Goal: Browse casually: Explore the website without a specific task or goal

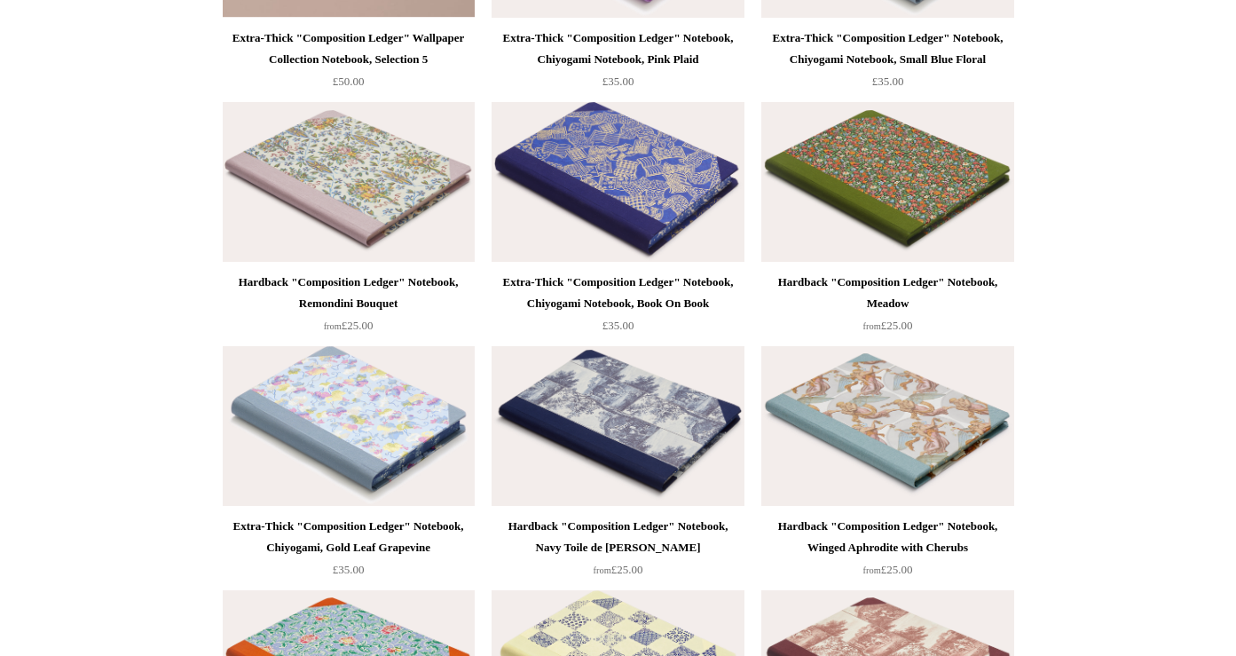
scroll to position [2219, 0]
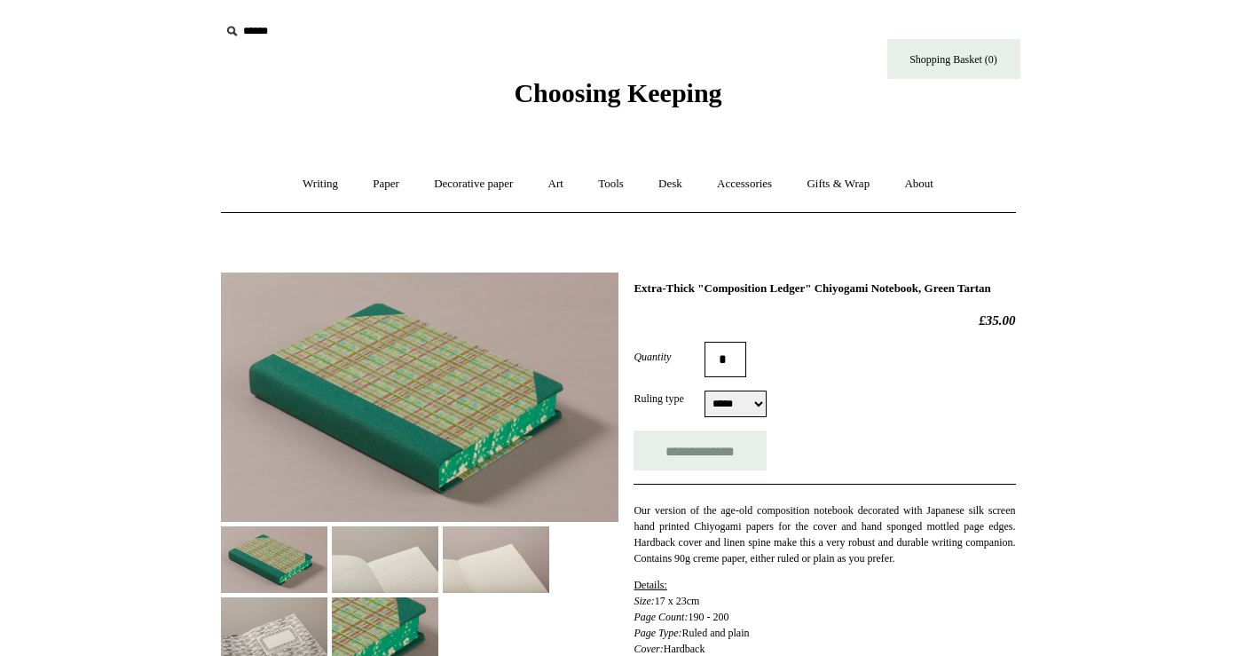
select select "*****"
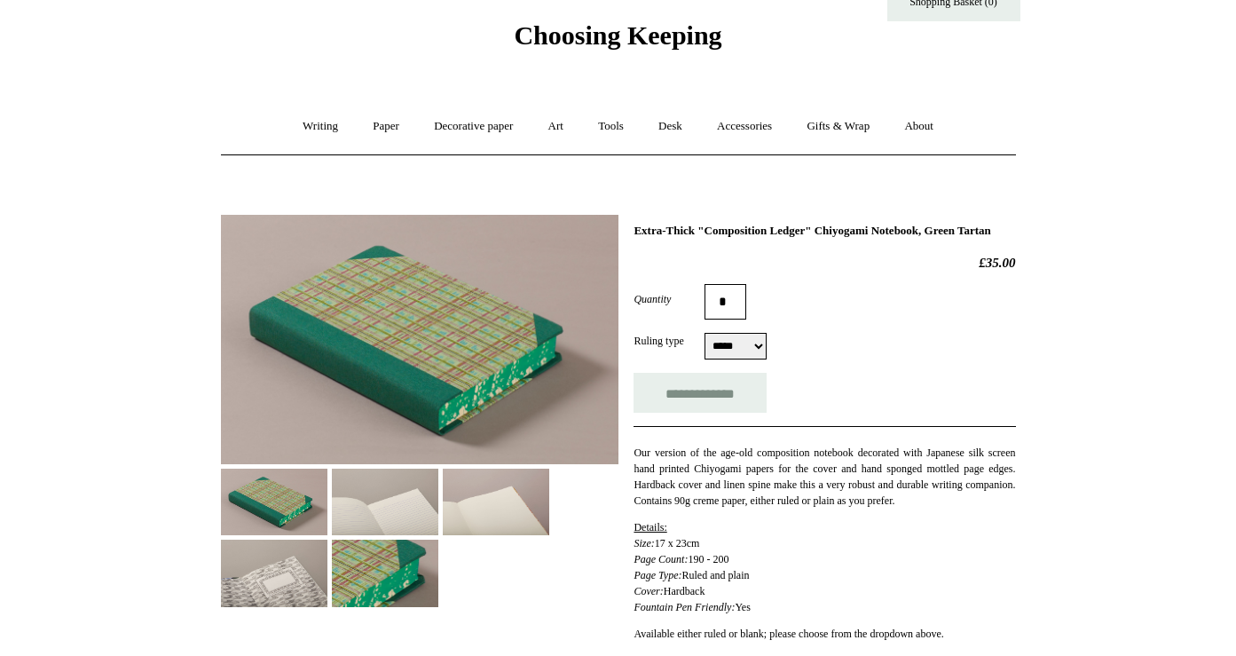
scroll to position [89, 0]
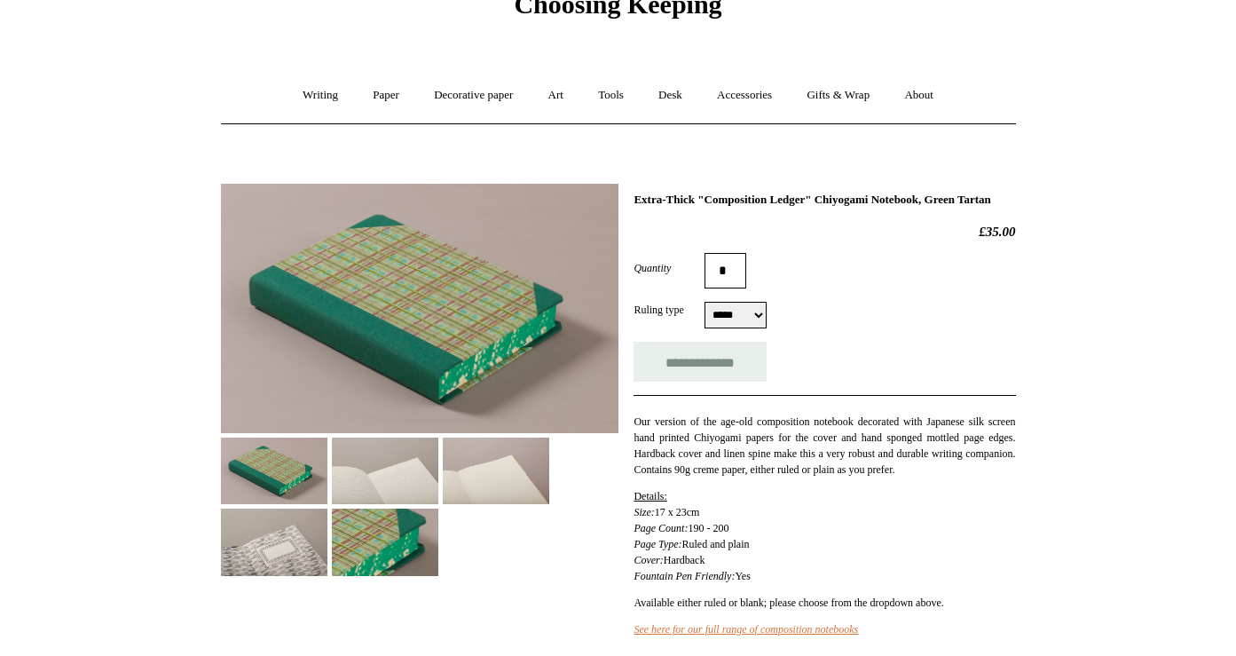
click at [375, 466] on img at bounding box center [385, 471] width 107 height 67
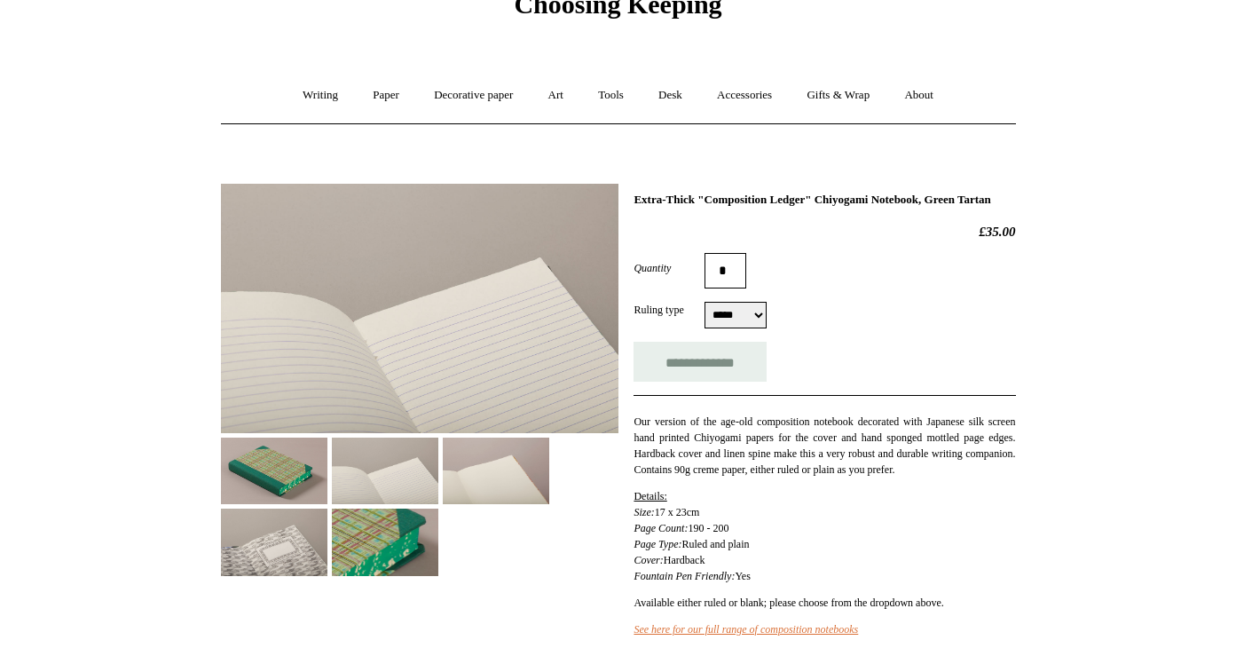
click at [525, 463] on img at bounding box center [496, 471] width 107 height 67
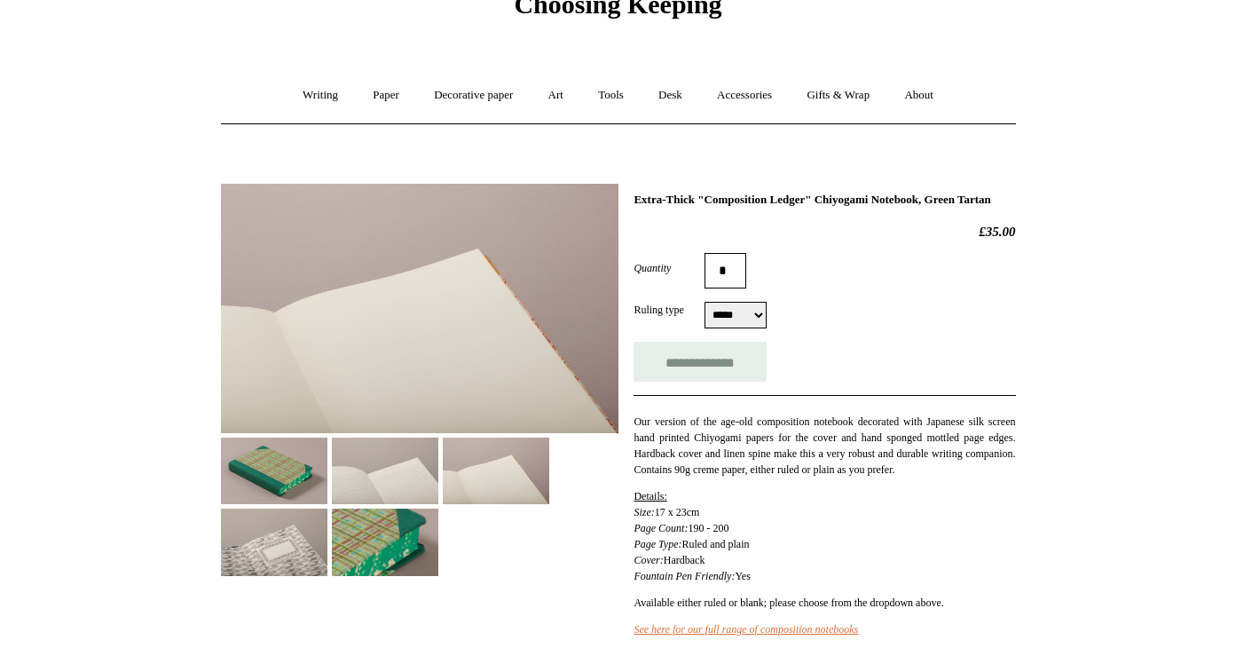
click at [225, 548] on img at bounding box center [274, 542] width 107 height 67
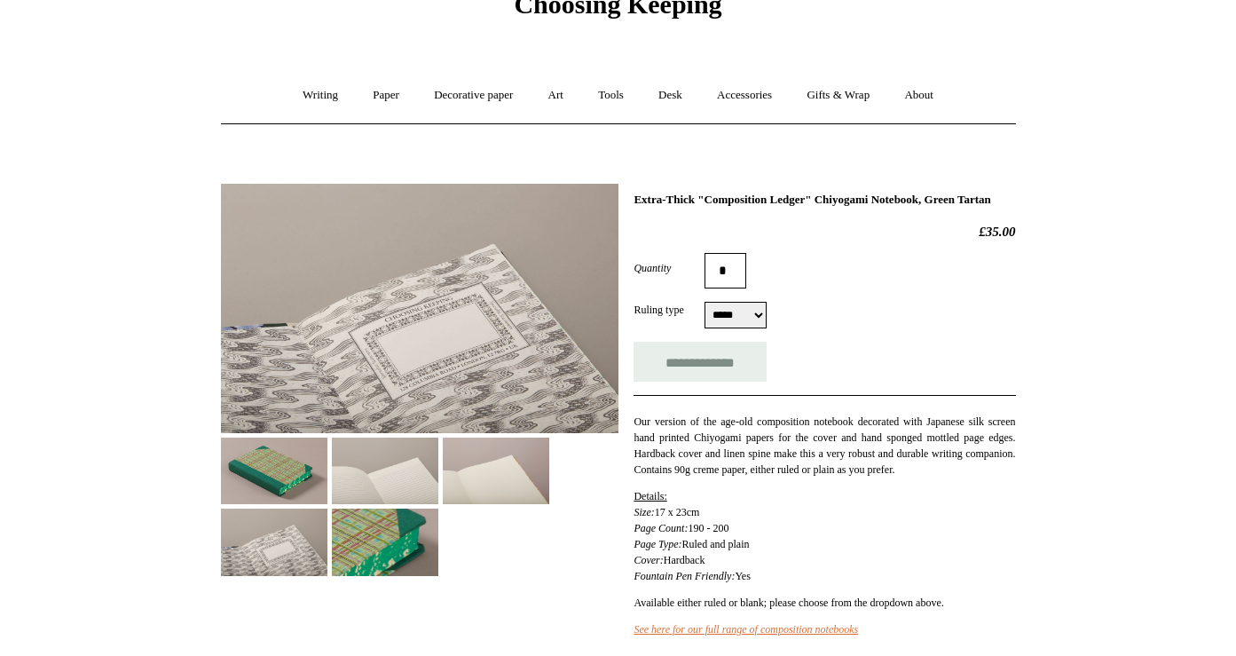
click at [370, 552] on img at bounding box center [385, 542] width 107 height 67
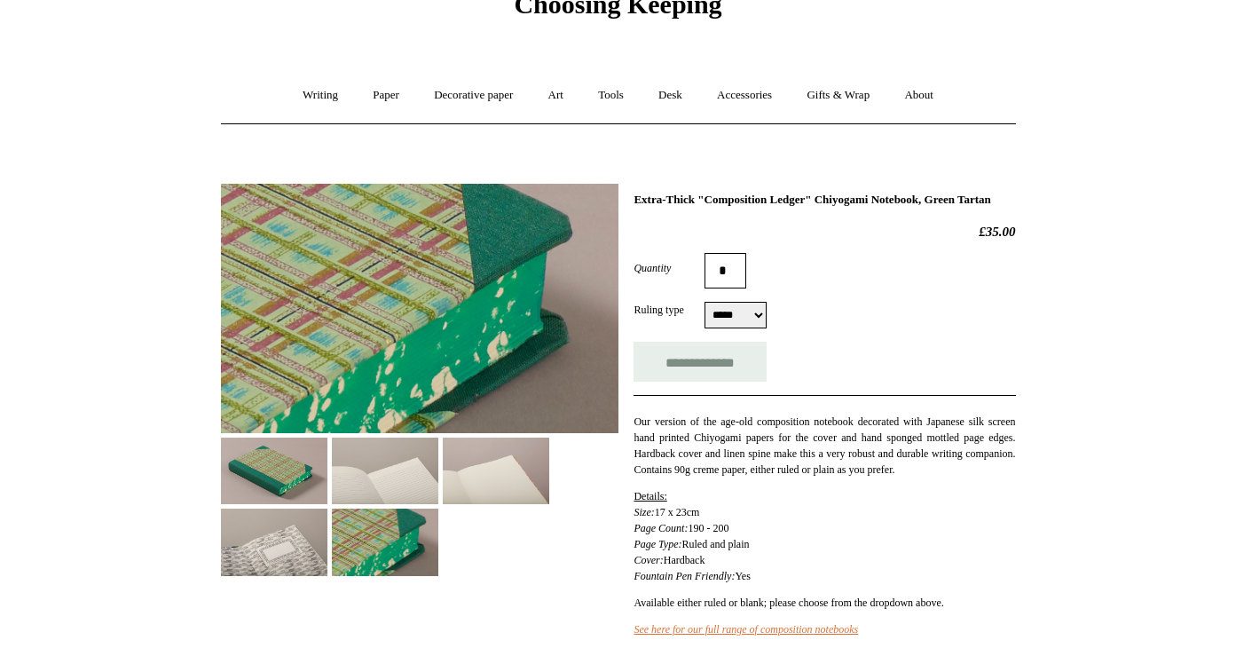
click at [279, 482] on img at bounding box center [274, 471] width 107 height 67
